Goal: Task Accomplishment & Management: Use online tool/utility

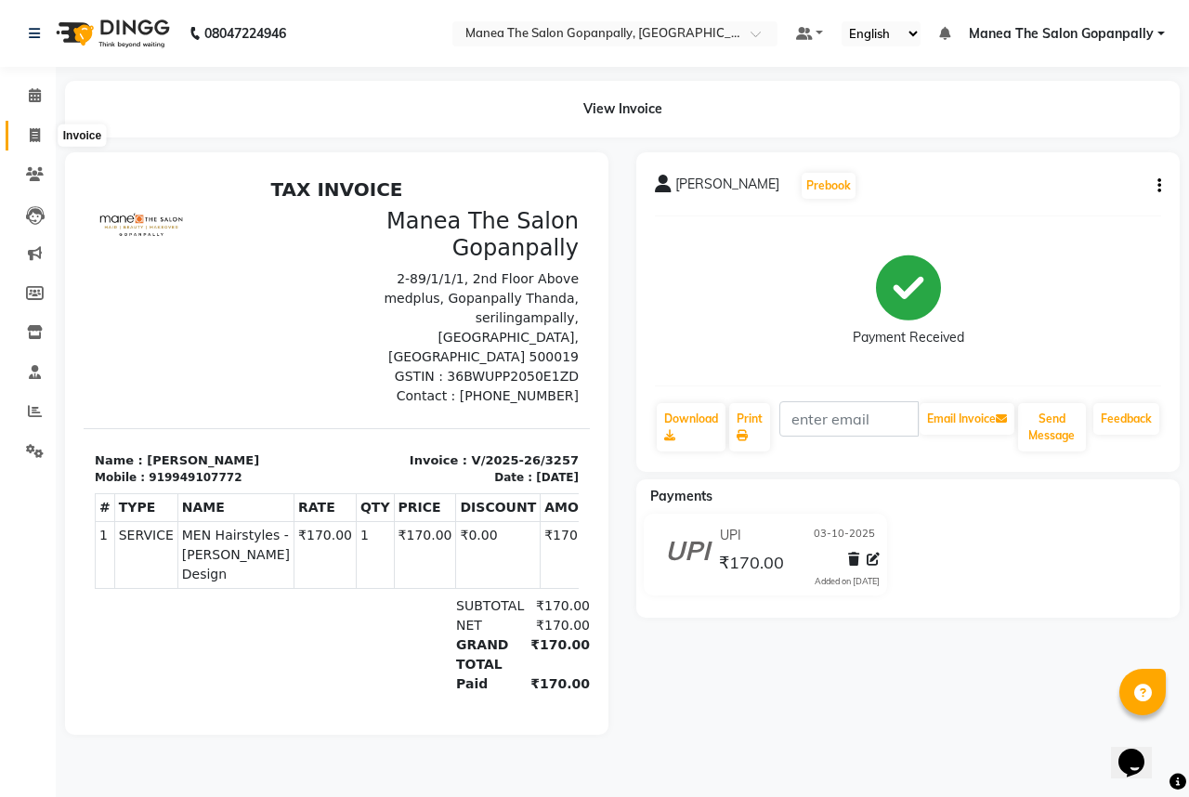
click at [33, 129] on icon at bounding box center [35, 135] width 10 height 14
select select "service"
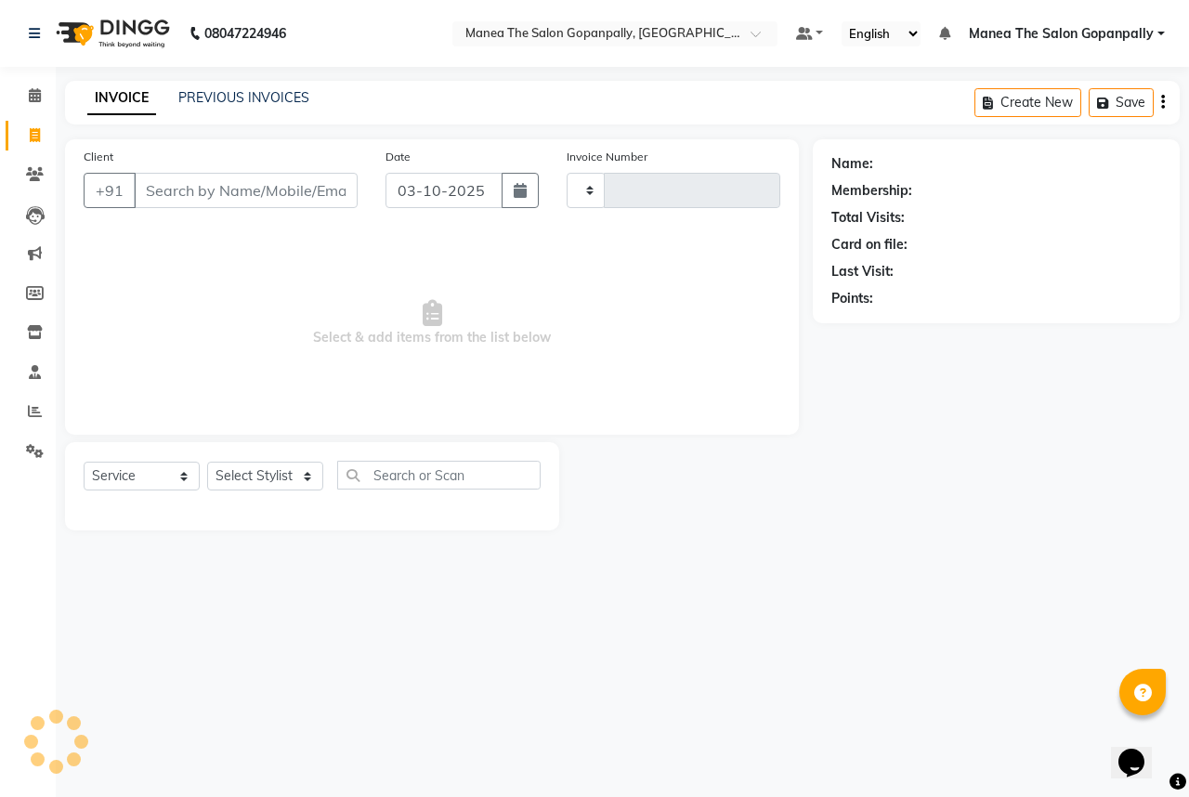
type input "3258"
select select "7027"
click at [30, 405] on icon at bounding box center [35, 411] width 14 height 14
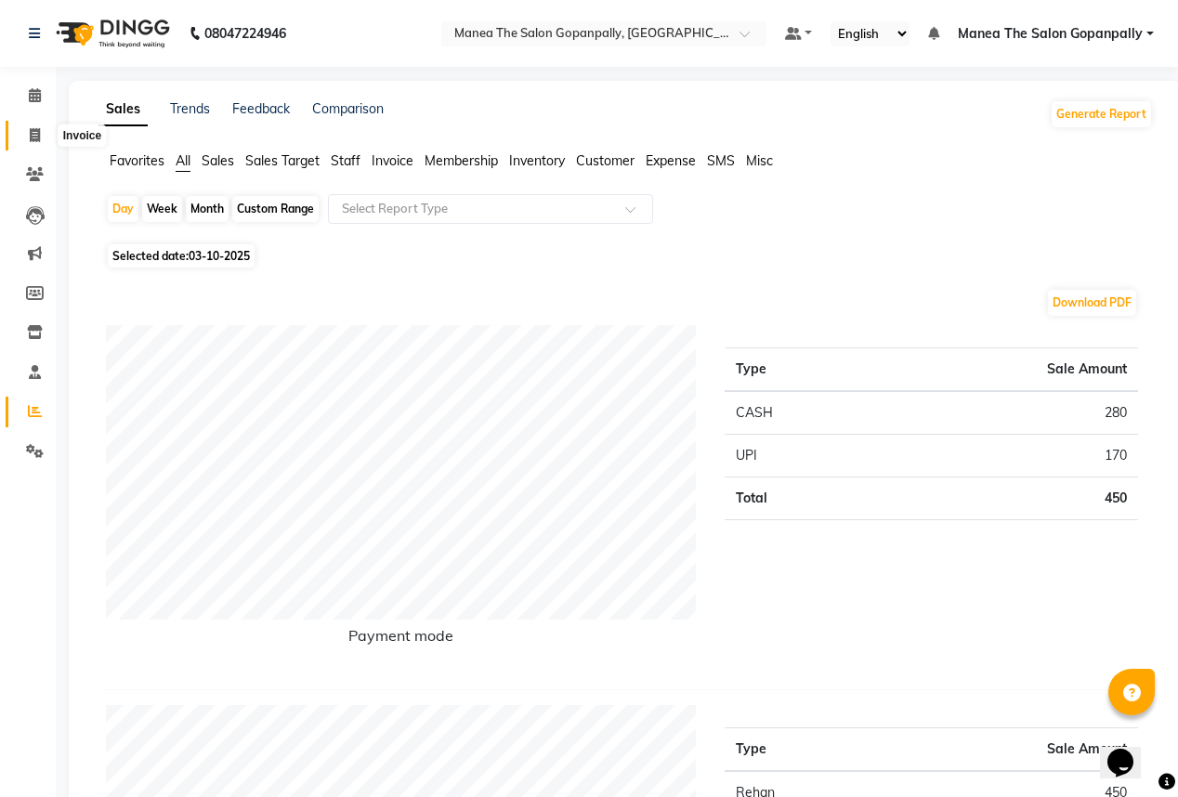
click at [31, 134] on icon at bounding box center [35, 135] width 10 height 14
select select "service"
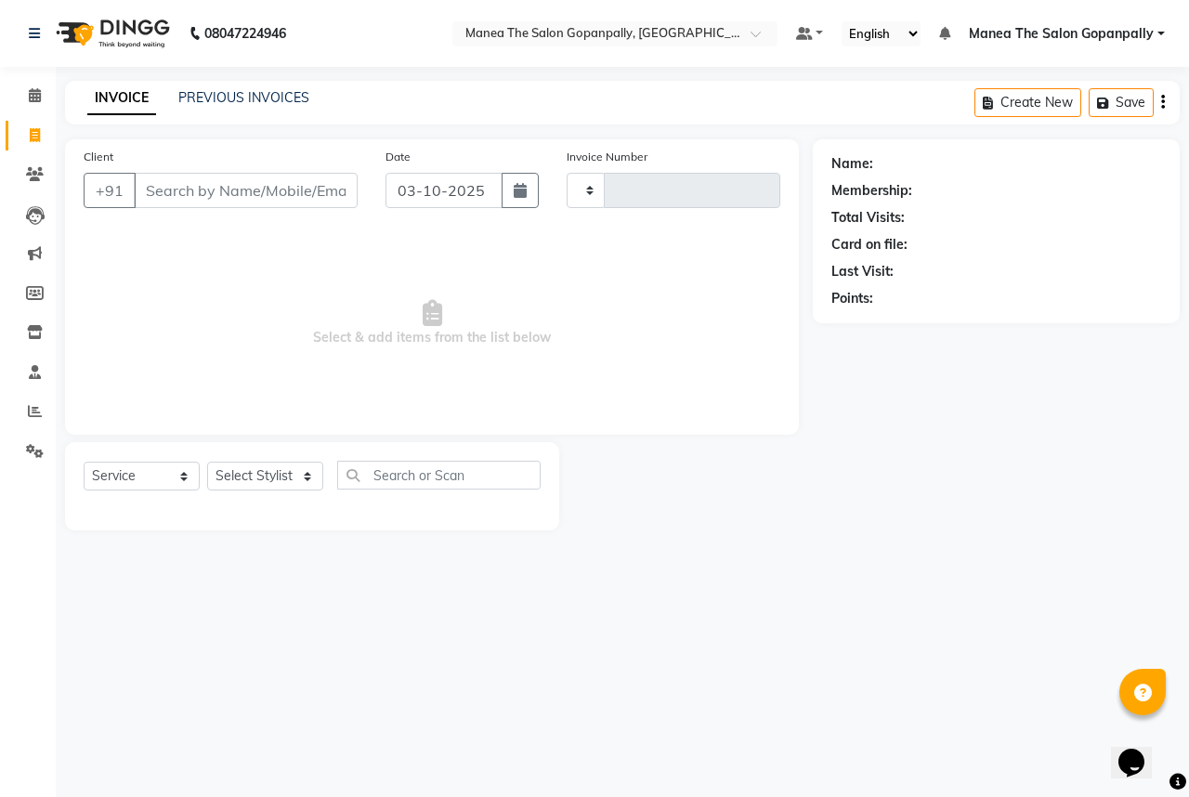
type input "3258"
select select "7027"
